Goal: Task Accomplishment & Management: Manage account settings

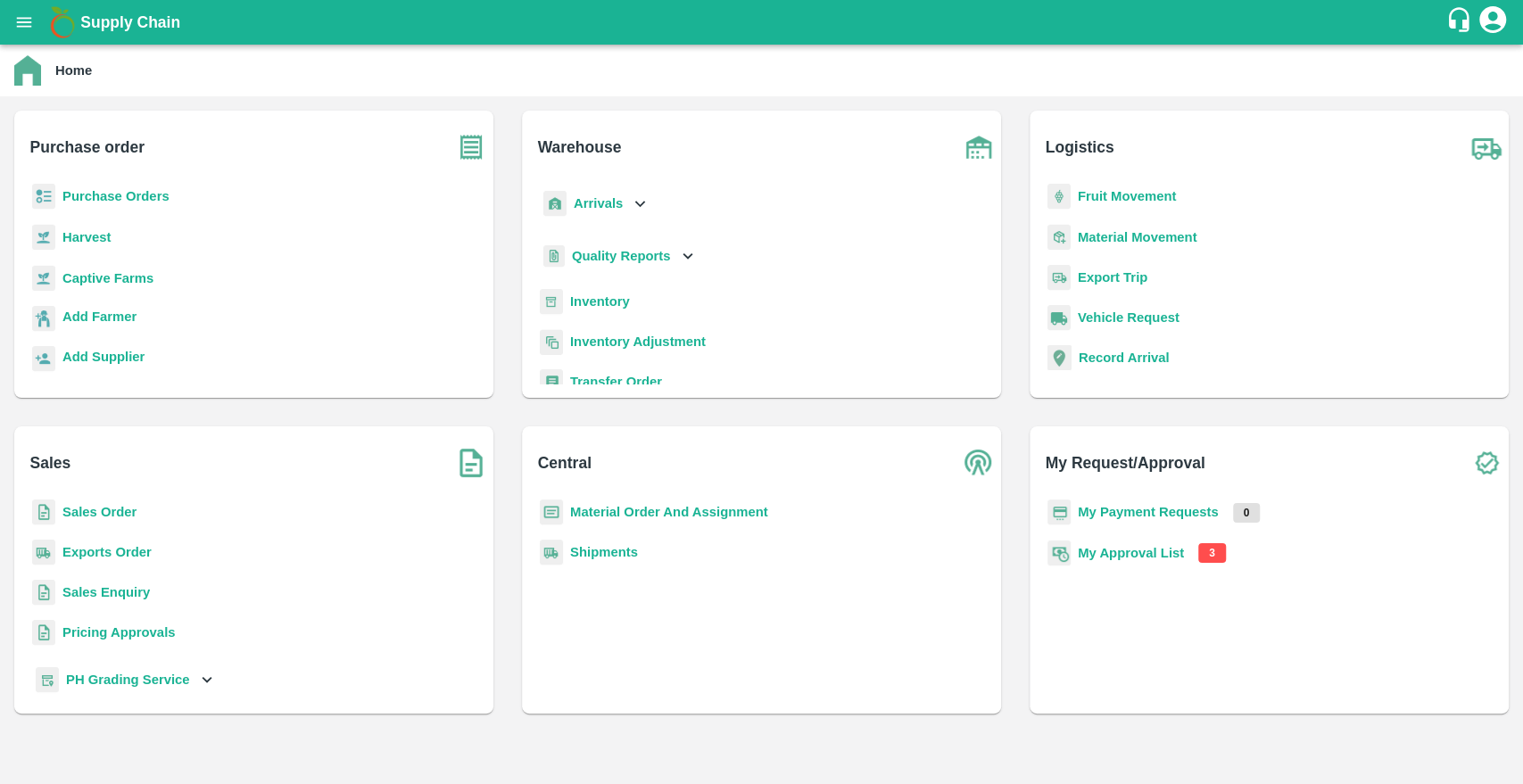
click at [1124, 563] on div "My Approval List 3" at bounding box center [1270, 564] width 451 height 48
click at [1110, 552] on b "My Approval List" at bounding box center [1130, 553] width 106 height 14
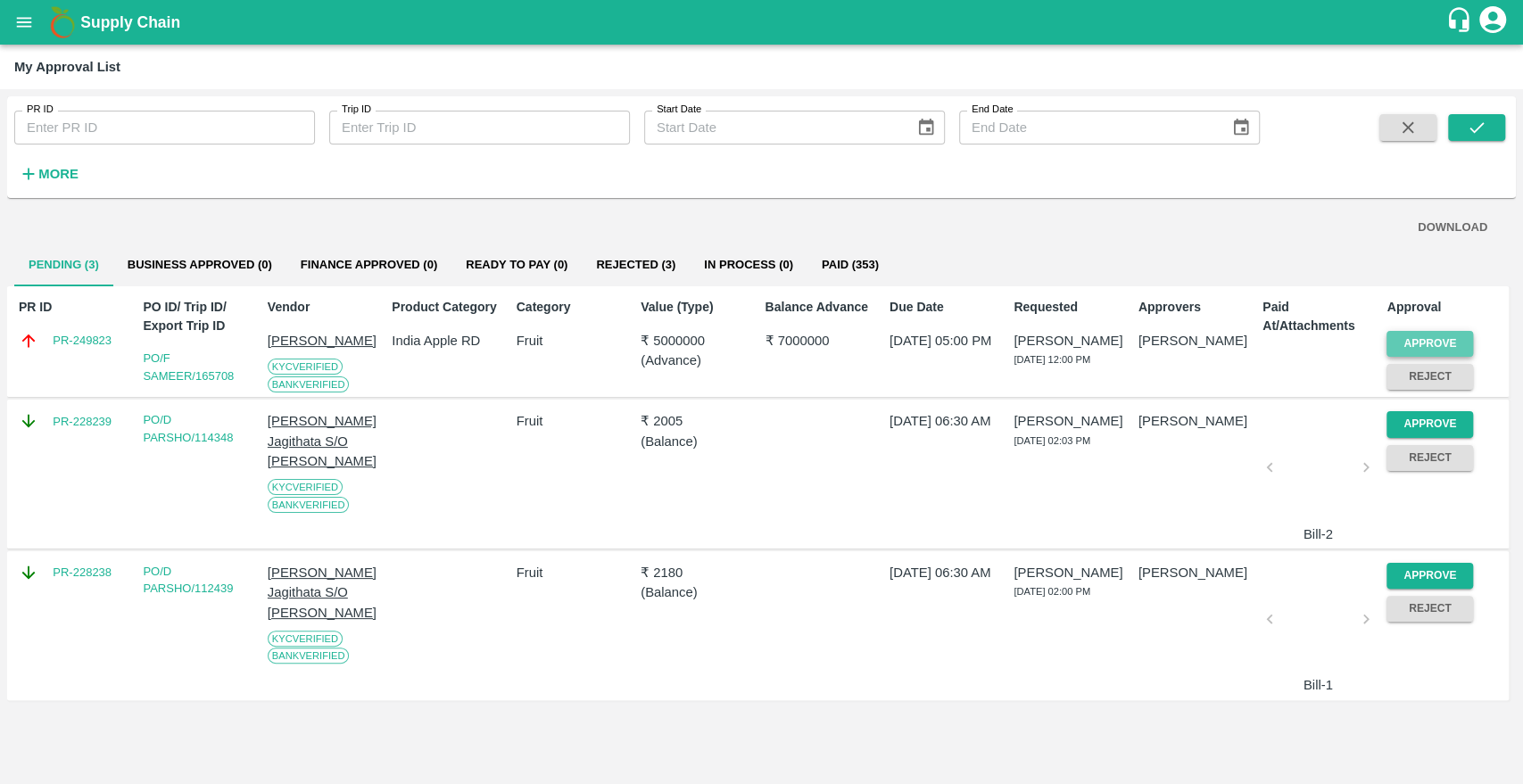
click at [1441, 349] on button "Approve" at bounding box center [1430, 344] width 87 height 26
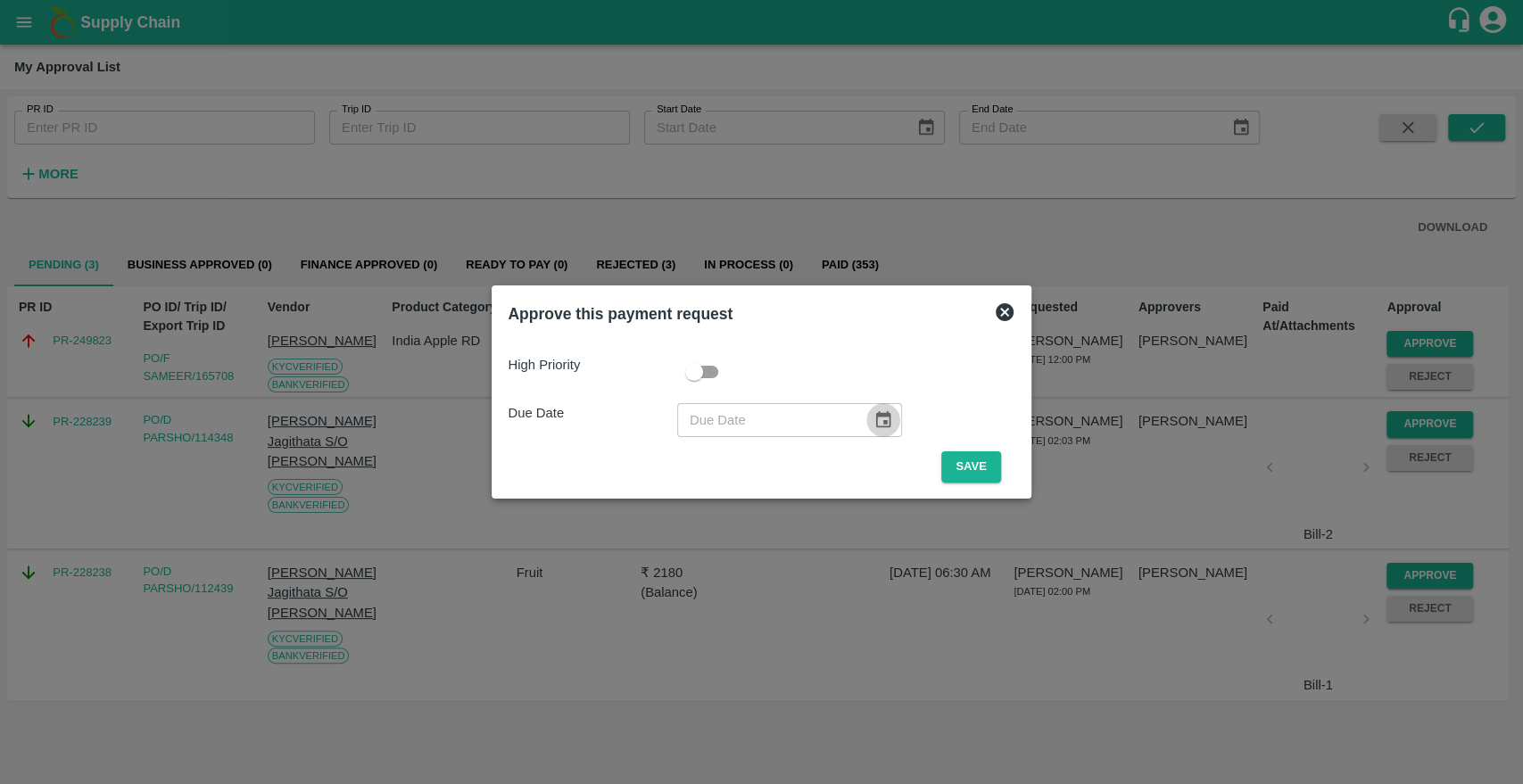
click at [876, 419] on icon "Choose date" at bounding box center [883, 419] width 15 height 17
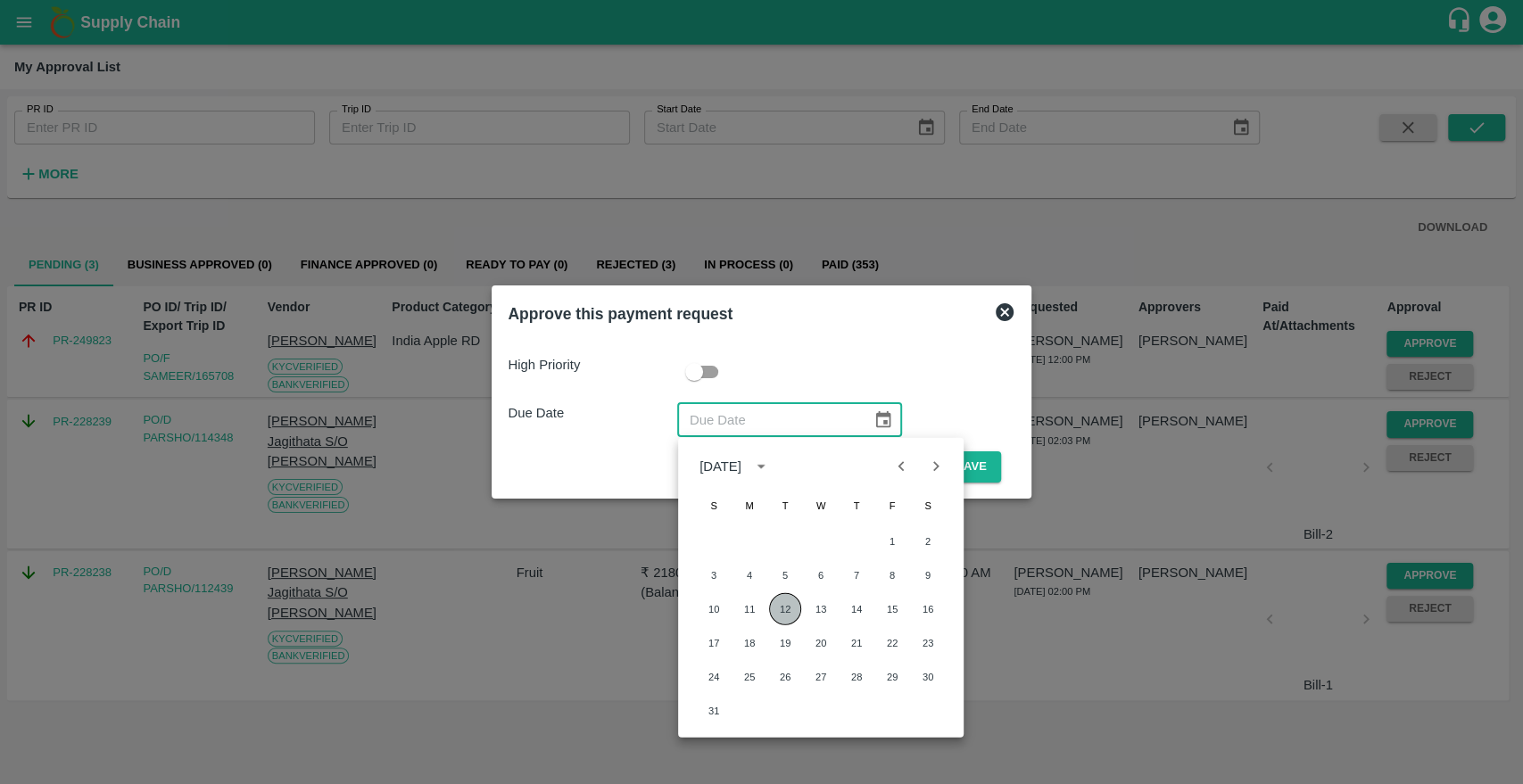
click at [777, 611] on button "12" at bounding box center [785, 609] width 32 height 32
type input "[DATE]"
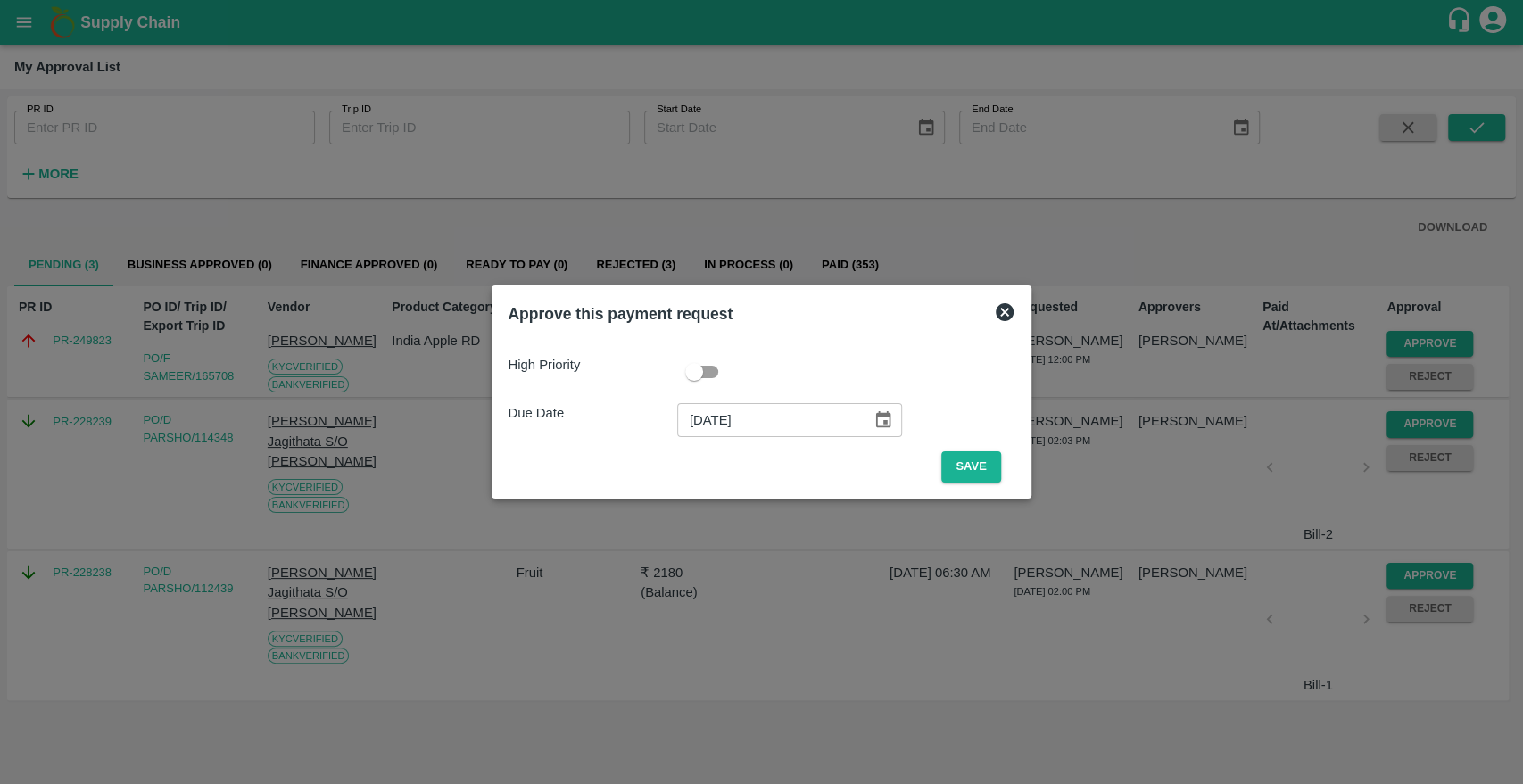
click at [969, 483] on div "High Priority Due Date [DATE] ​ Save" at bounding box center [761, 411] width 521 height 156
click at [964, 475] on button "Save" at bounding box center [971, 468] width 59 height 32
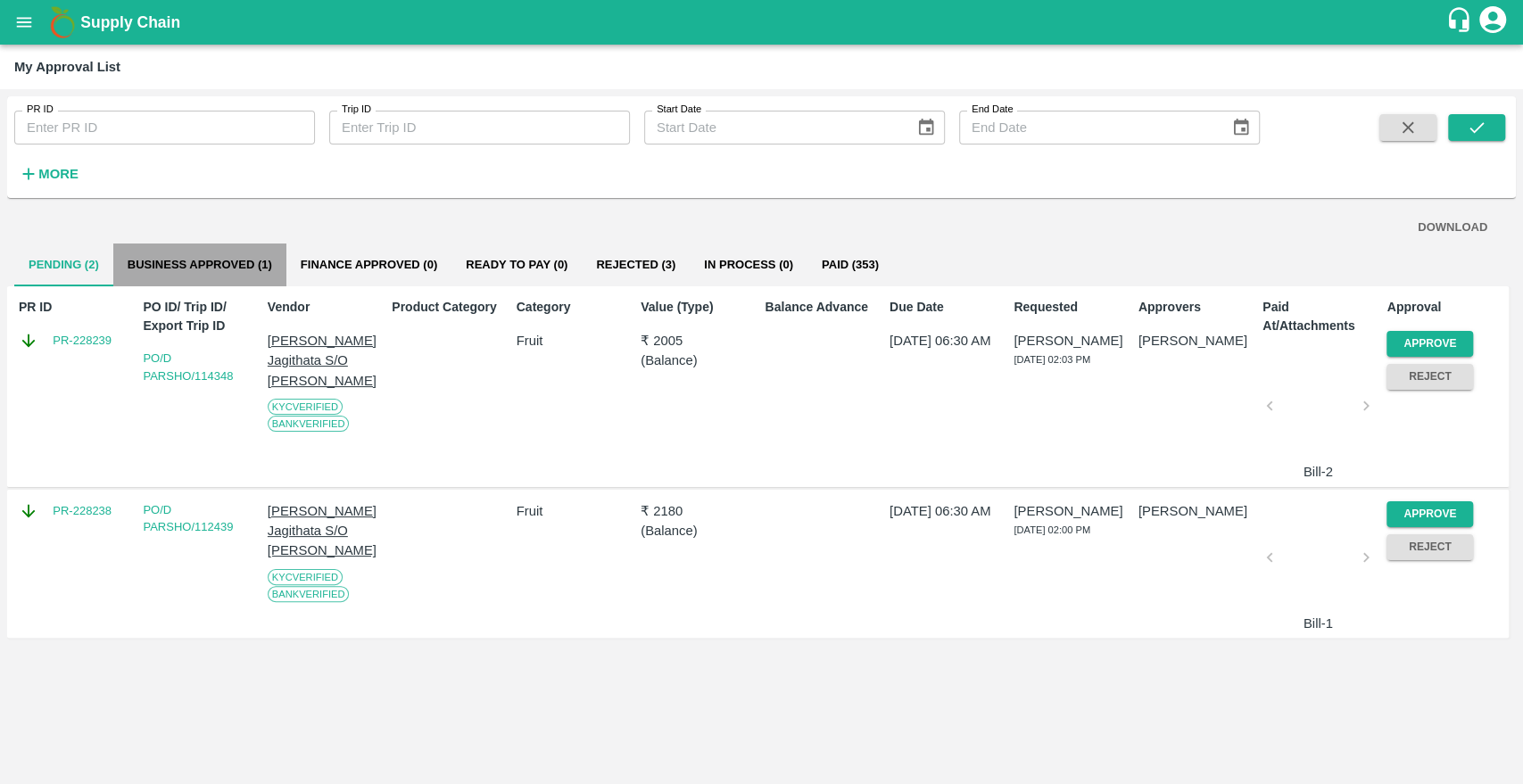
click at [213, 262] on button "Business Approved (1)" at bounding box center [200, 264] width 173 height 43
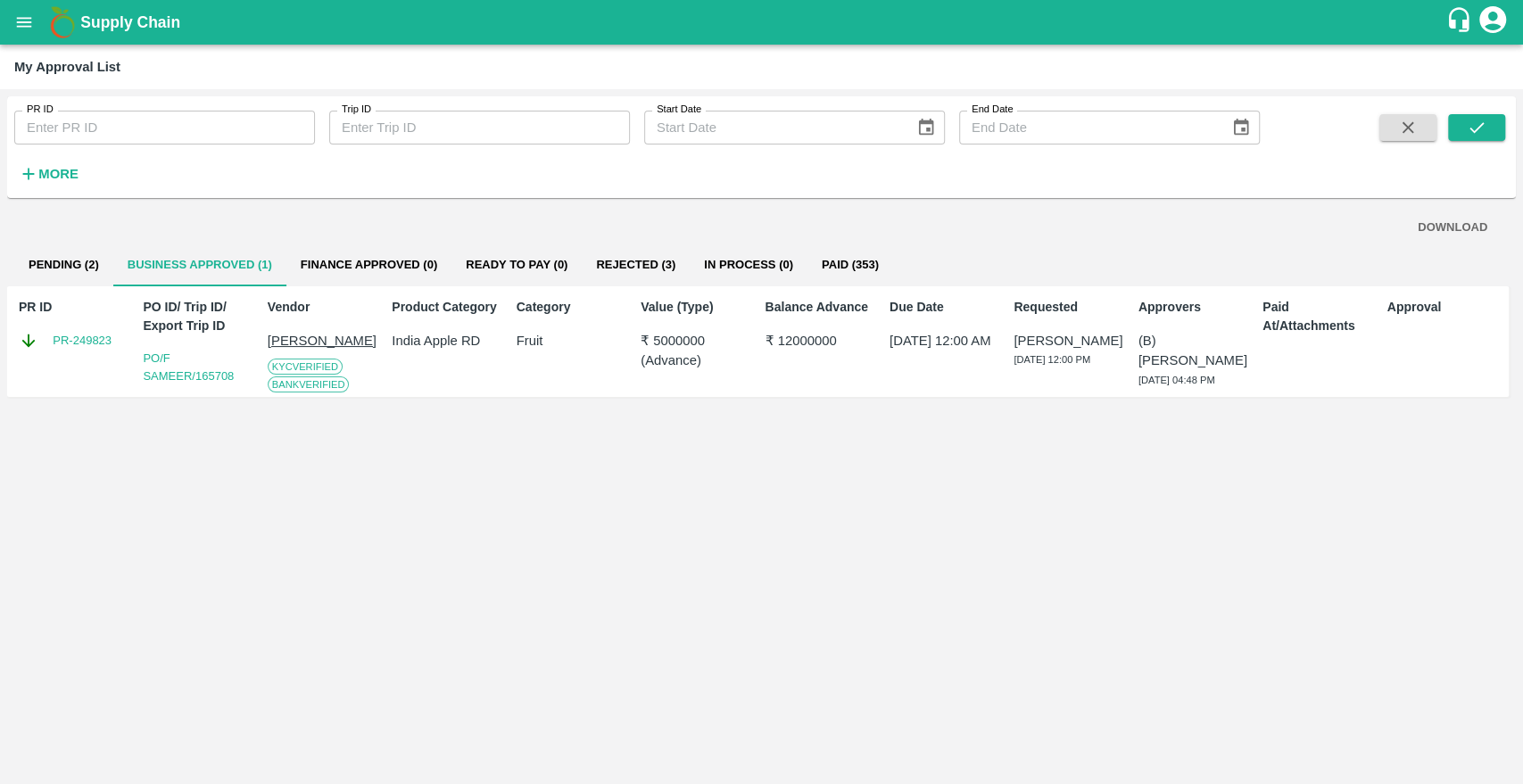
click at [87, 361] on div "PR ID PR-249823" at bounding box center [73, 341] width 124 height 102
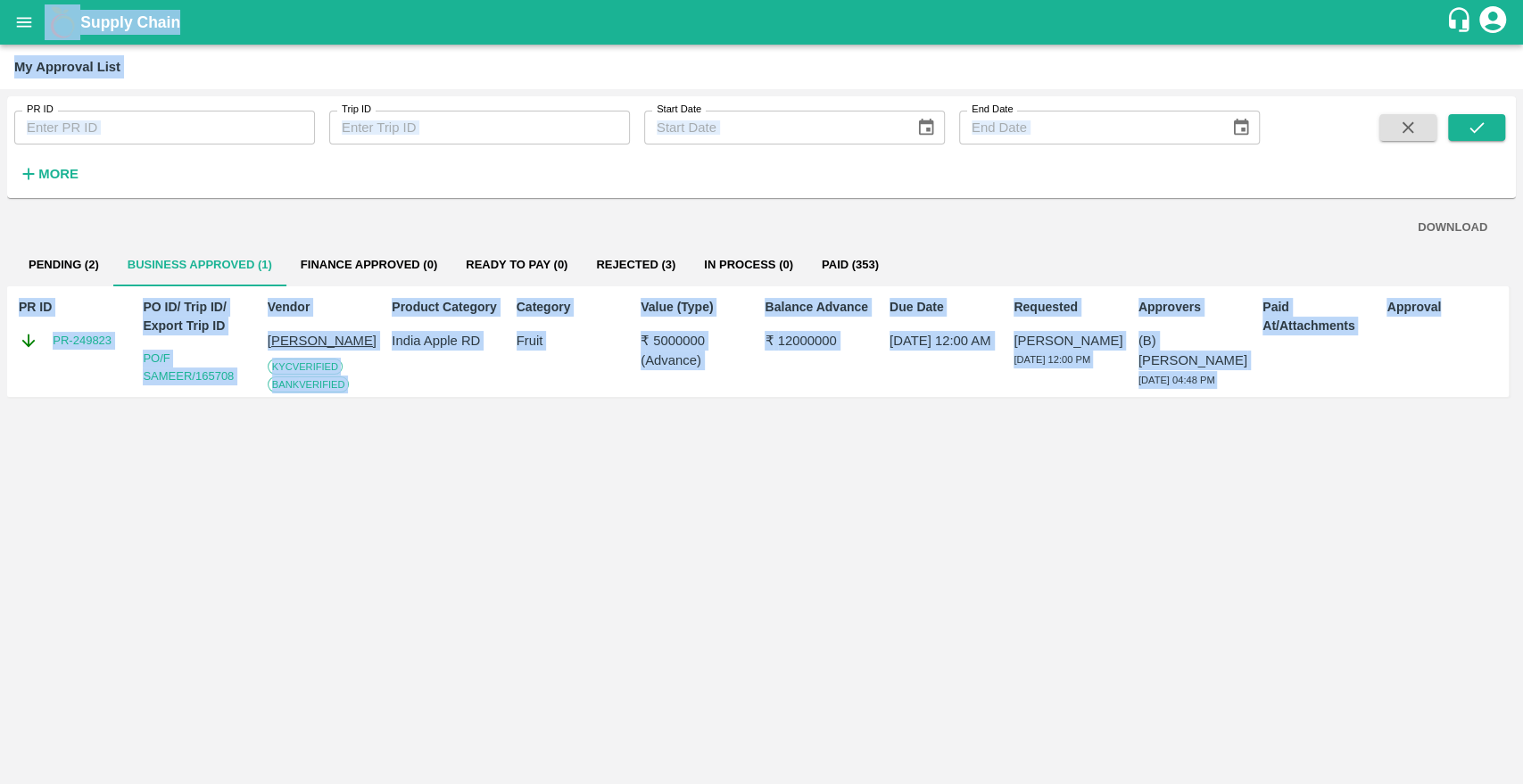
click at [87, 361] on div "PR ID PR-249823" at bounding box center [73, 341] width 124 height 102
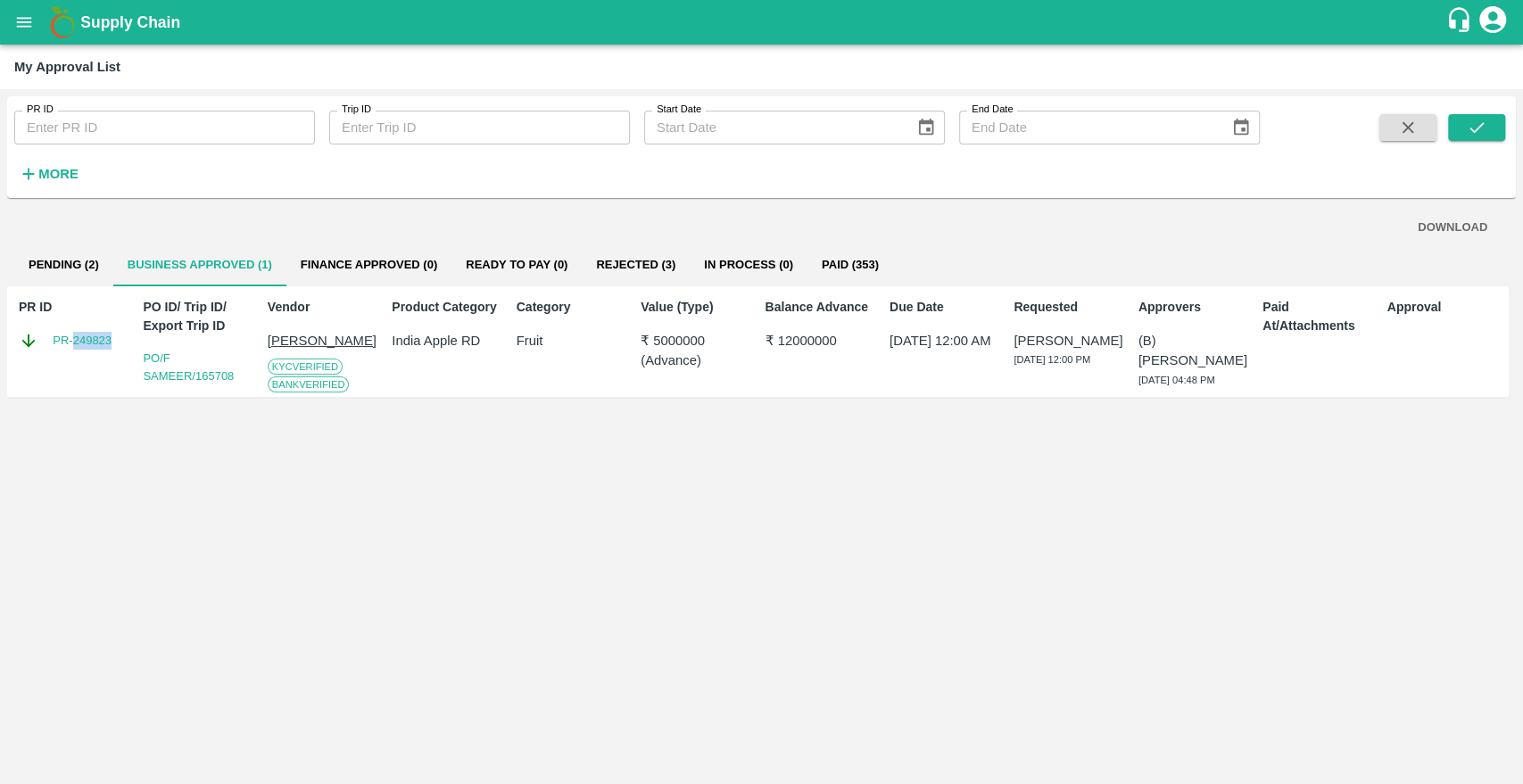
click at [87, 361] on div "PR ID PR-249823" at bounding box center [73, 341] width 124 height 102
drag, startPoint x: 49, startPoint y: 351, endPoint x: 127, endPoint y: 360, distance: 78.5
click at [127, 360] on div "PR ID PR-249823" at bounding box center [73, 341] width 124 height 102
copy link "PR-249823"
